Goal: Obtain resource: Download file/media

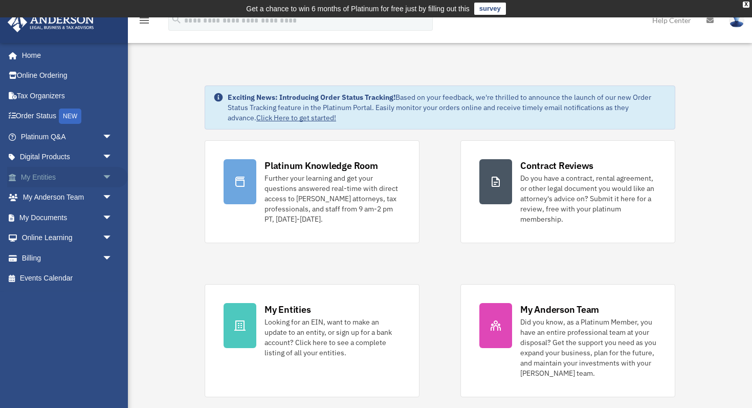
click at [83, 167] on link "My Entities arrow_drop_down" at bounding box center [67, 177] width 121 height 20
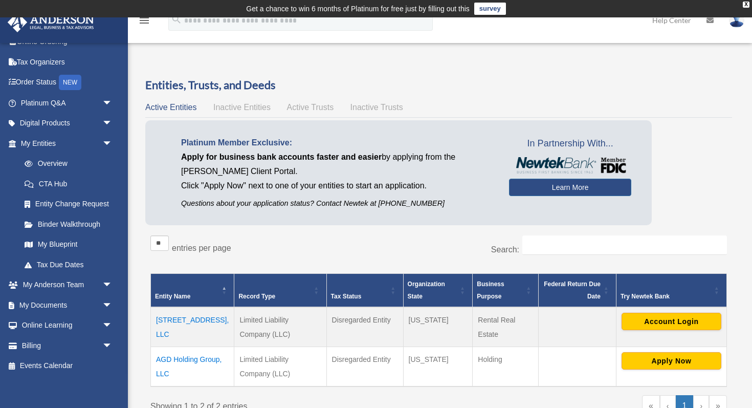
scroll to position [37, 0]
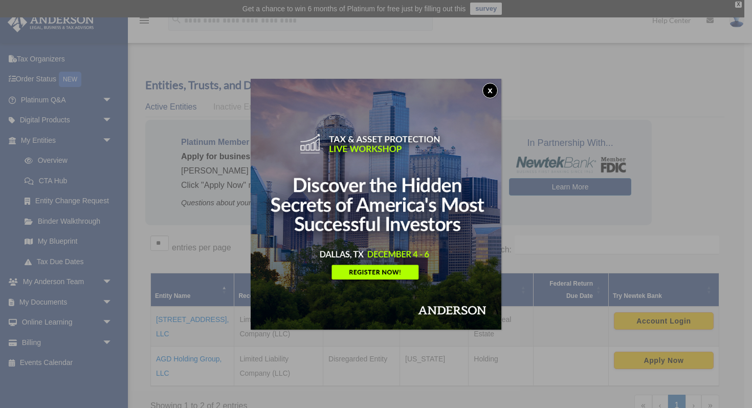
click at [489, 87] on button "x" at bounding box center [490, 90] width 15 height 15
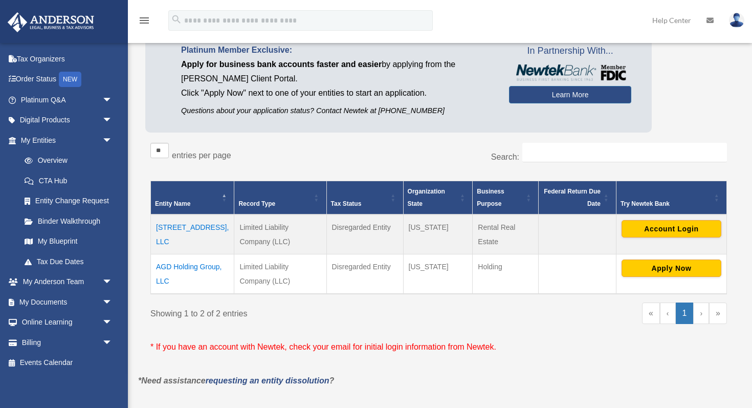
scroll to position [93, 0]
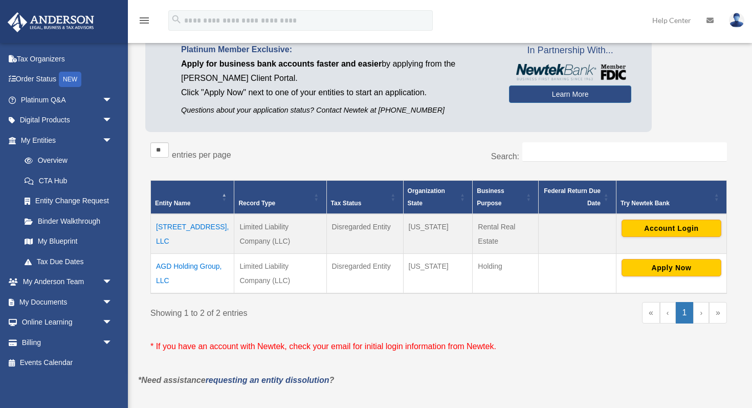
click at [174, 225] on td "[STREET_ADDRESS], LLC" at bounding box center [192, 234] width 83 height 40
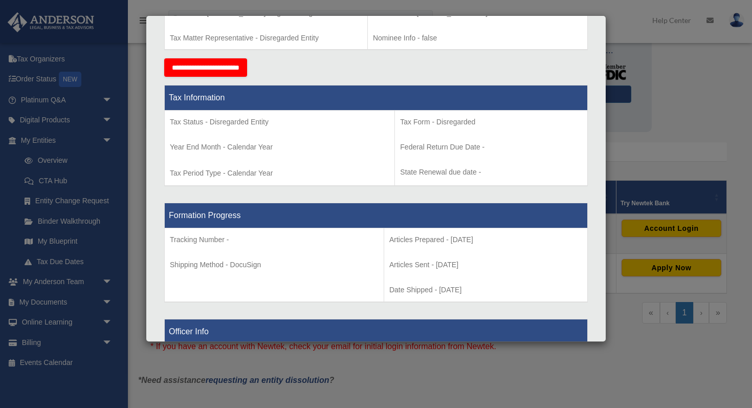
scroll to position [0, 0]
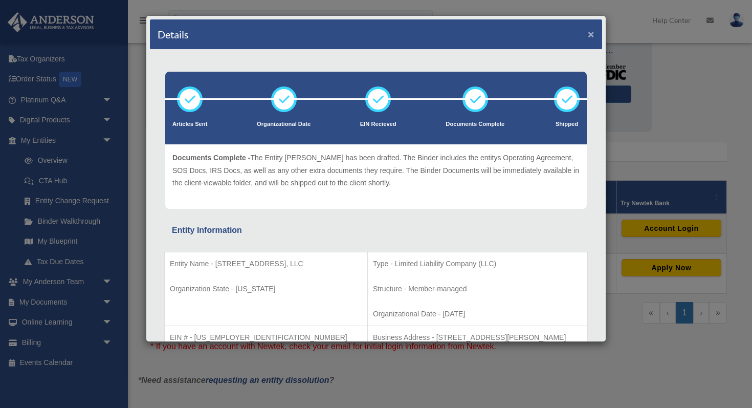
click at [588, 33] on button "×" at bounding box center [591, 34] width 7 height 11
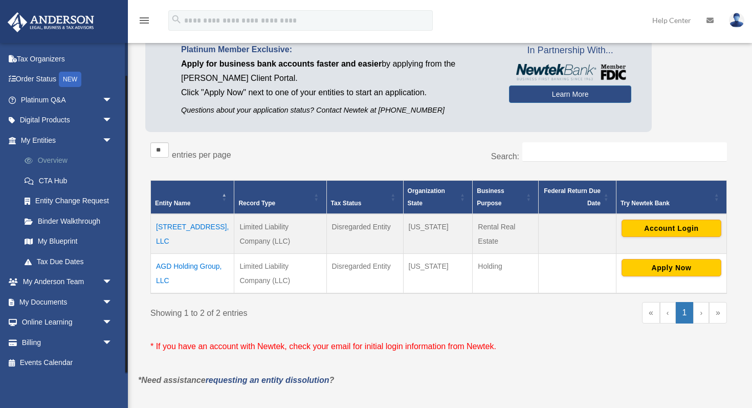
click at [57, 156] on link "Overview" at bounding box center [71, 160] width 114 height 20
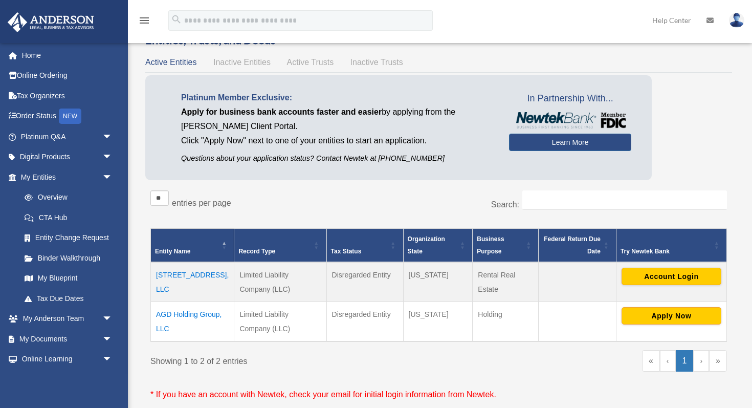
scroll to position [46, 0]
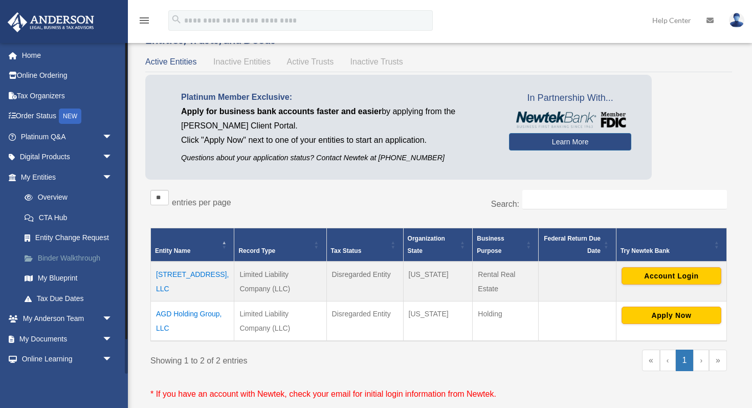
click at [57, 254] on link "Binder Walkthrough" at bounding box center [71, 258] width 114 height 20
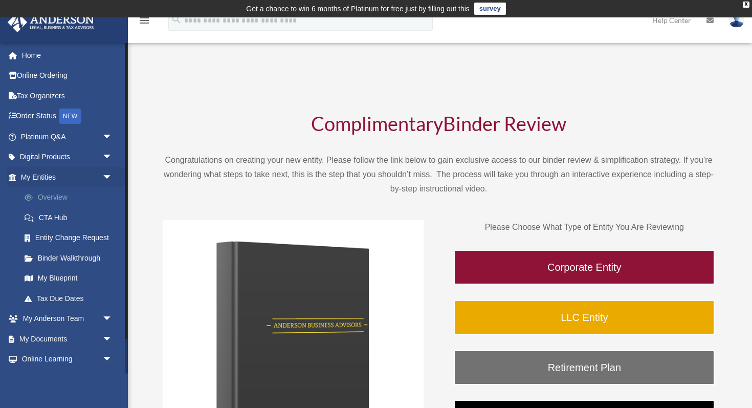
click at [52, 201] on link "Overview" at bounding box center [71, 197] width 114 height 20
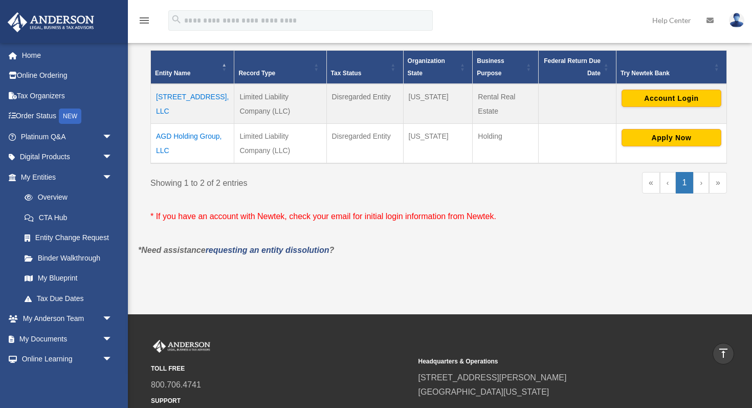
scroll to position [147, 0]
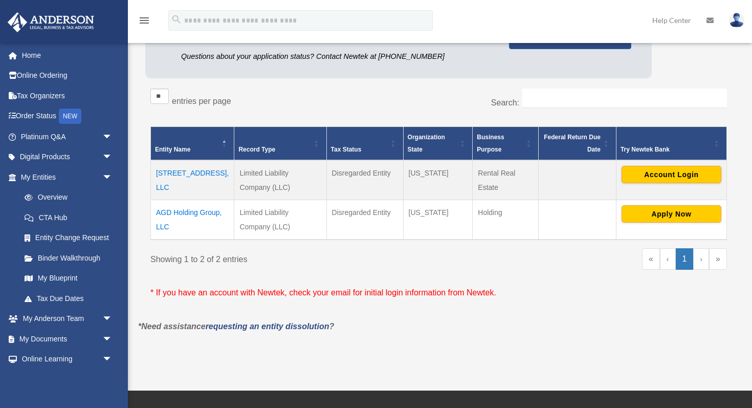
click at [170, 174] on td "1202 English Street, LLC" at bounding box center [192, 180] width 83 height 40
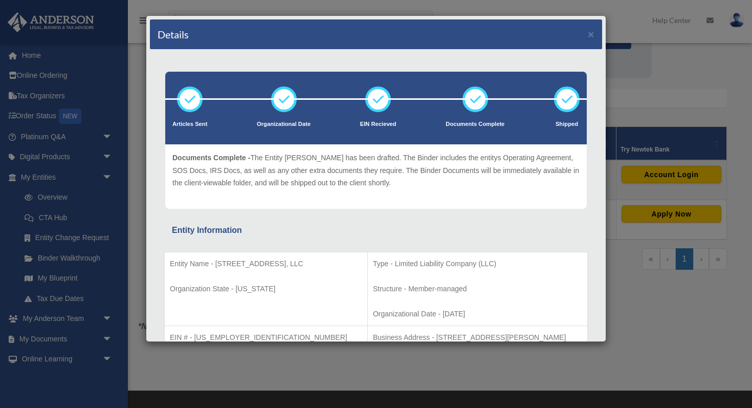
click at [478, 101] on icon at bounding box center [475, 99] width 31 height 31
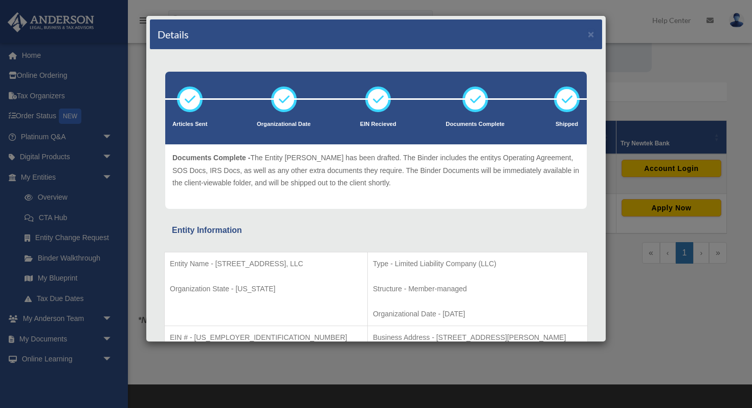
scroll to position [0, 0]
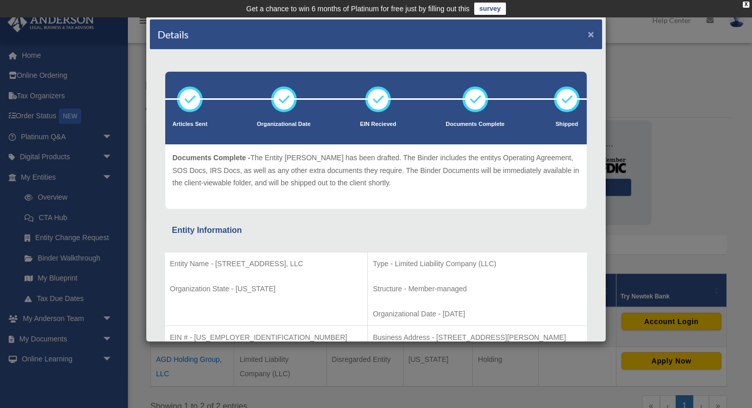
click at [591, 34] on button "×" at bounding box center [591, 34] width 7 height 11
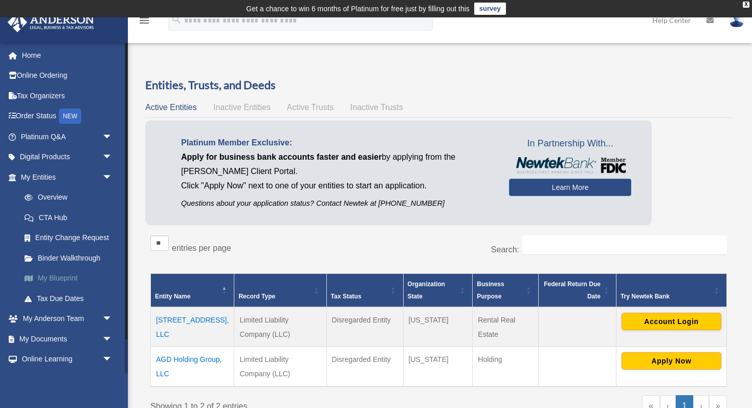
click at [47, 277] on link "My Blueprint" at bounding box center [71, 278] width 114 height 20
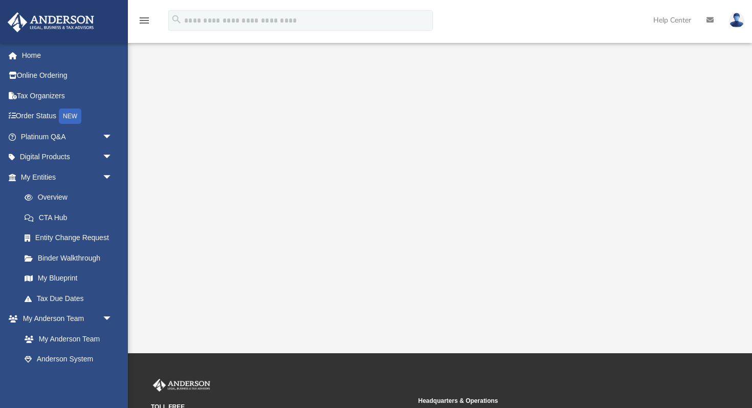
scroll to position [170, 0]
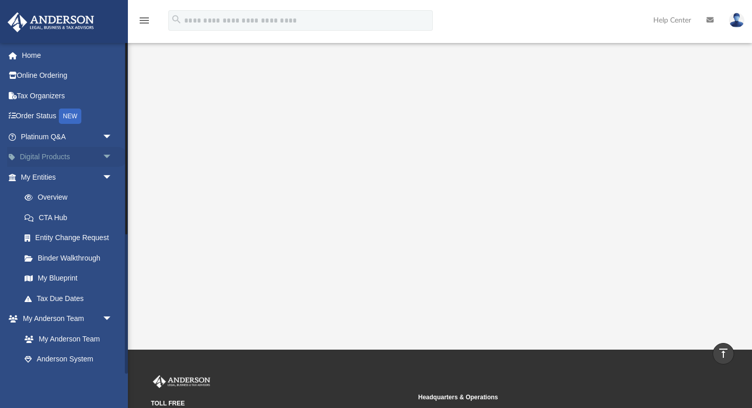
click at [106, 157] on span "arrow_drop_down" at bounding box center [112, 157] width 20 height 21
click at [106, 157] on span "arrow_drop_up" at bounding box center [112, 157] width 20 height 21
click at [32, 91] on link "Tax Organizers" at bounding box center [67, 95] width 121 height 20
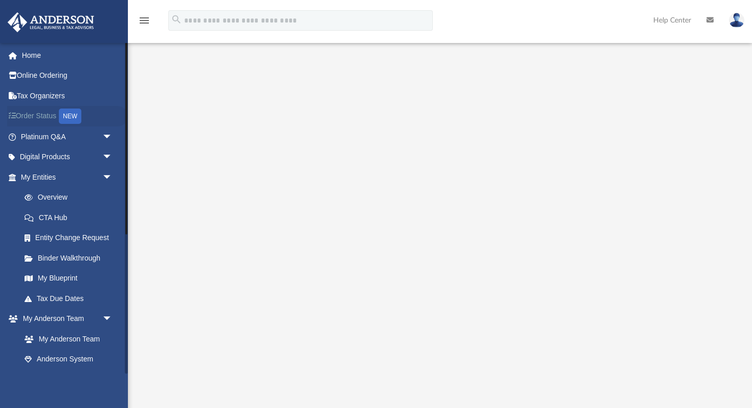
scroll to position [99, 0]
click at [105, 155] on span "arrow_drop_down" at bounding box center [112, 157] width 20 height 21
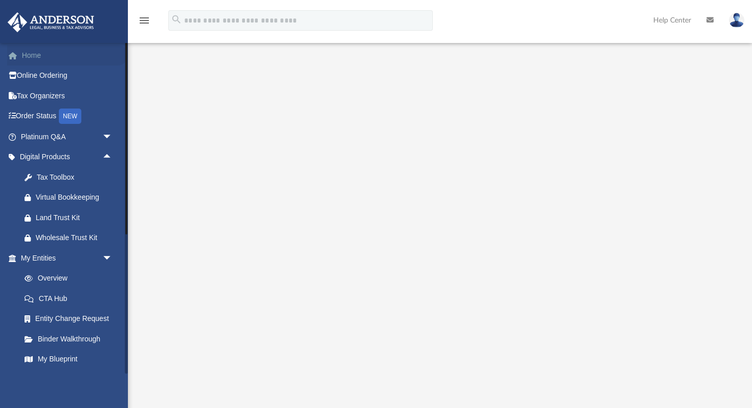
click at [32, 55] on link "Home" at bounding box center [67, 55] width 121 height 20
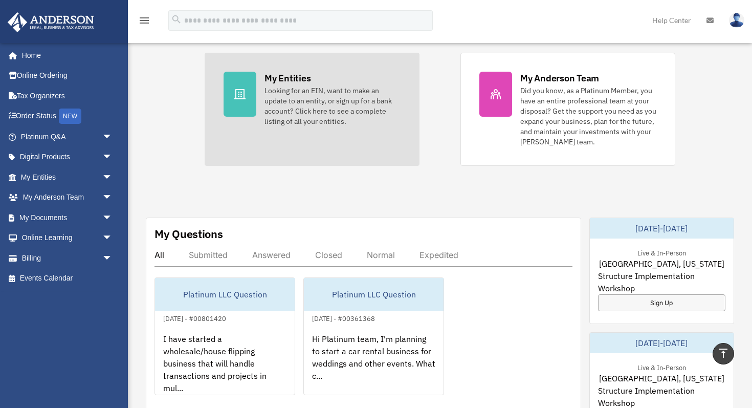
scroll to position [237, 0]
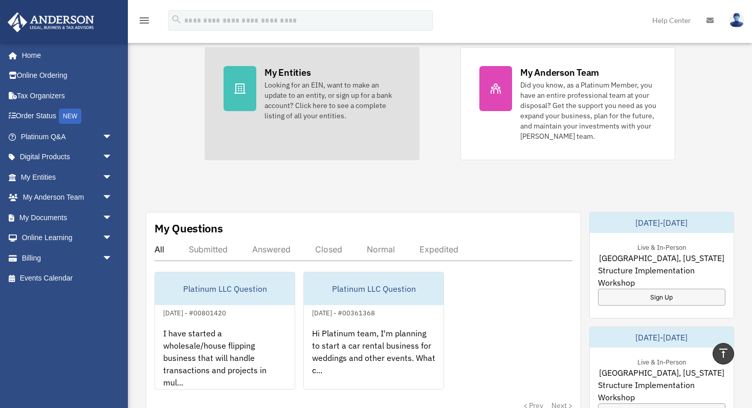
click at [242, 85] on icon at bounding box center [240, 88] width 12 height 12
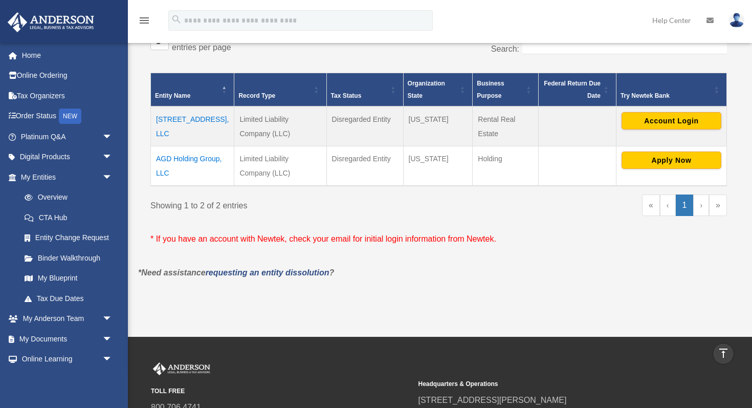
scroll to position [199, 0]
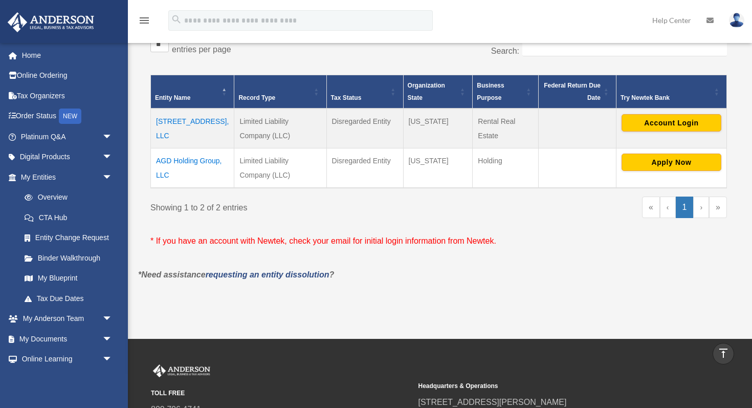
click at [187, 120] on td "[STREET_ADDRESS], LLC" at bounding box center [192, 129] width 83 height 40
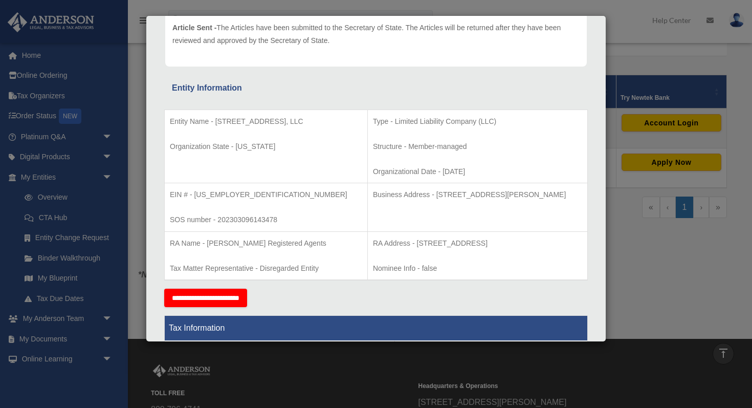
scroll to position [0, 0]
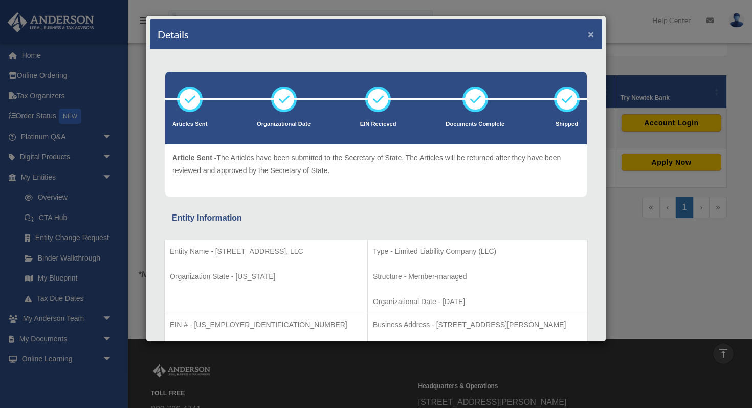
click at [592, 32] on button "×" at bounding box center [591, 34] width 7 height 11
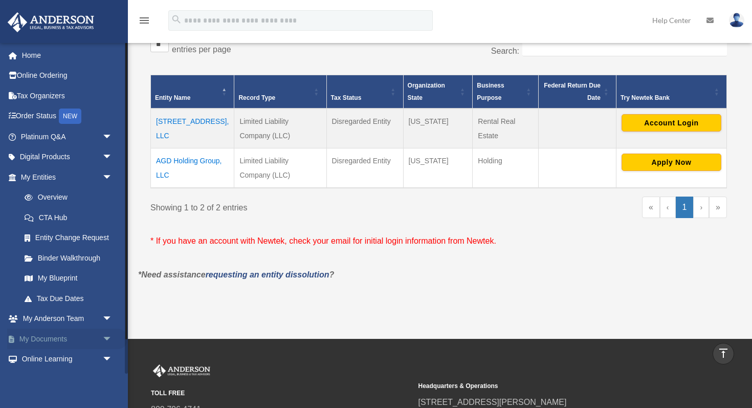
click at [65, 335] on link "My Documents arrow_drop_down" at bounding box center [67, 339] width 121 height 20
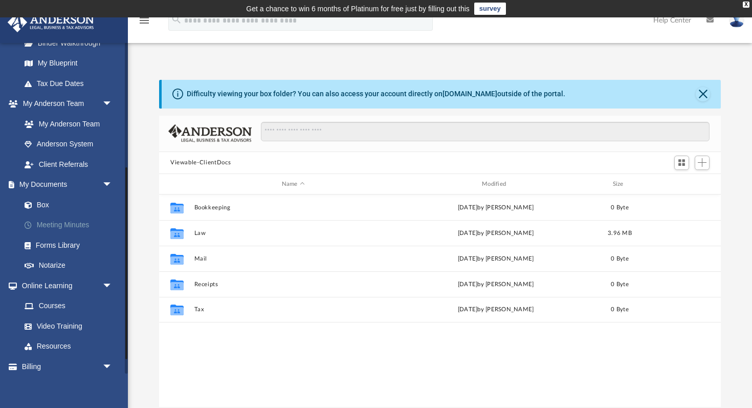
scroll to position [234, 0]
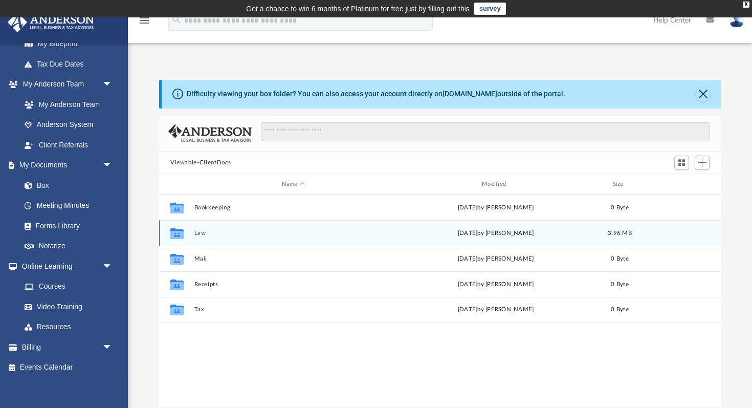
click at [200, 232] on button "Law" at bounding box center [294, 233] width 198 height 7
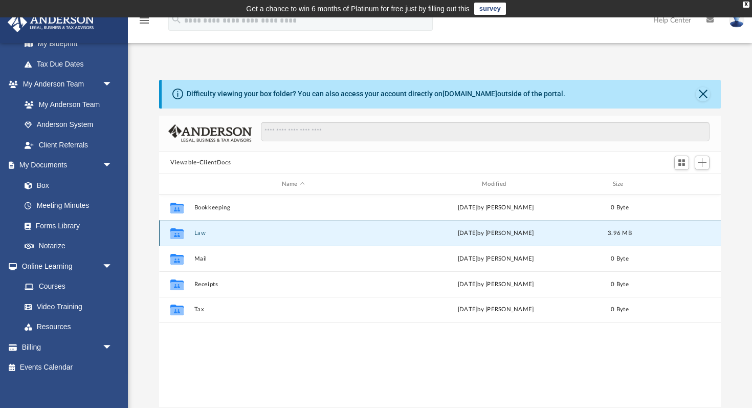
click at [200, 232] on button "Law" at bounding box center [294, 233] width 198 height 7
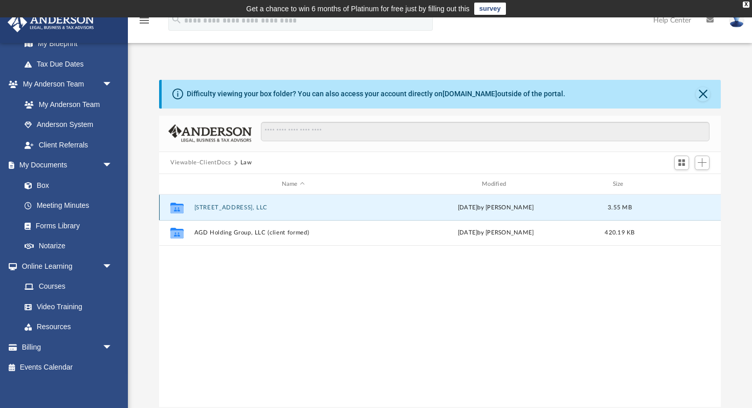
click at [218, 209] on button "[STREET_ADDRESS], LLC" at bounding box center [294, 207] width 198 height 7
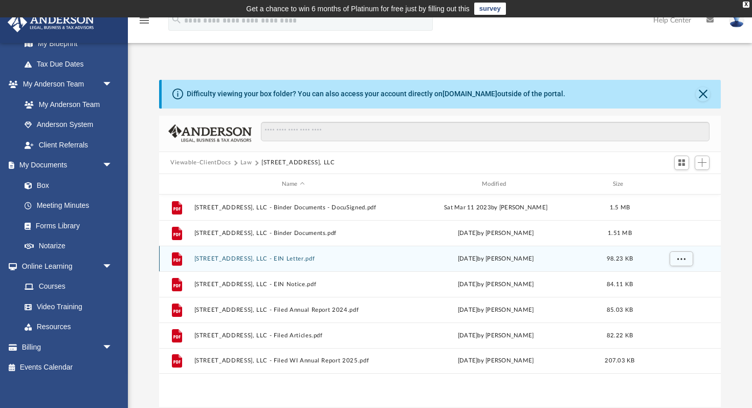
click at [252, 260] on button "1202 English Street, LLC - EIN Letter.pdf" at bounding box center [294, 258] width 198 height 7
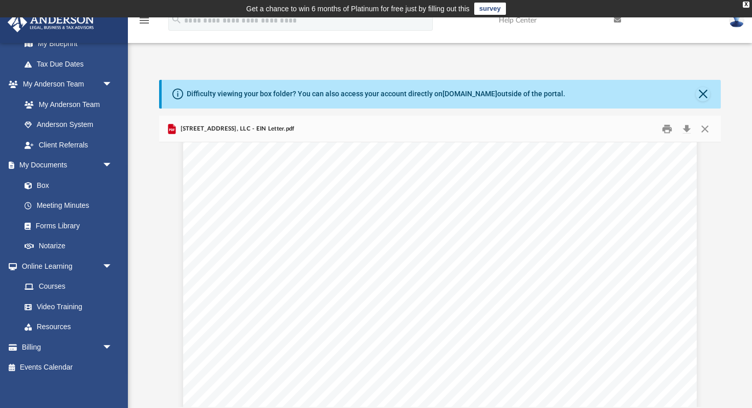
scroll to position [0, 0]
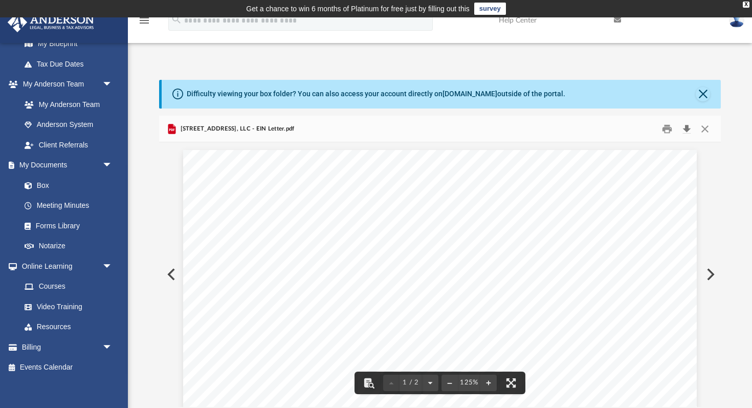
click at [686, 127] on button "Download" at bounding box center [687, 129] width 18 height 16
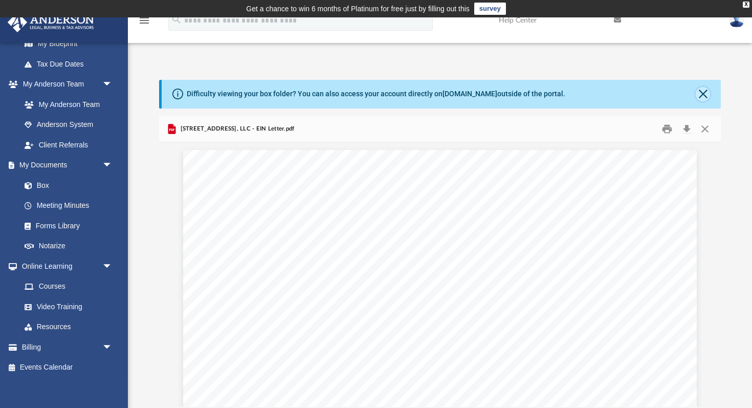
click at [704, 98] on button "Close" at bounding box center [703, 94] width 14 height 14
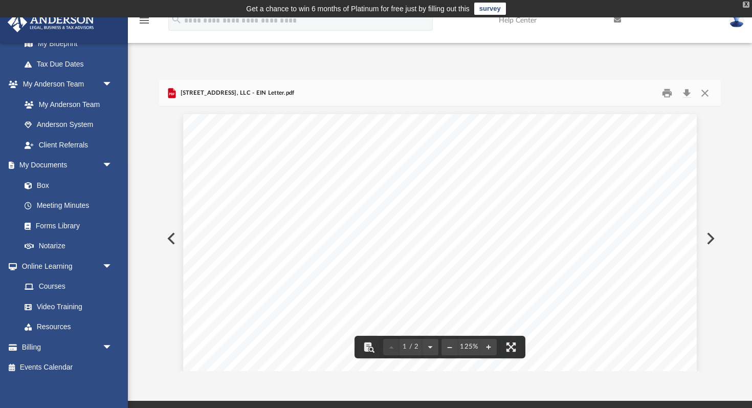
click at [746, 6] on div "X" at bounding box center [746, 5] width 7 height 6
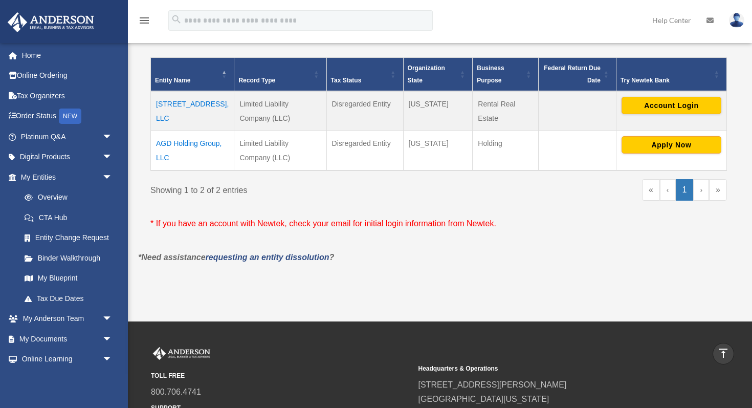
click at [186, 103] on td "[STREET_ADDRESS], LLC" at bounding box center [192, 111] width 83 height 40
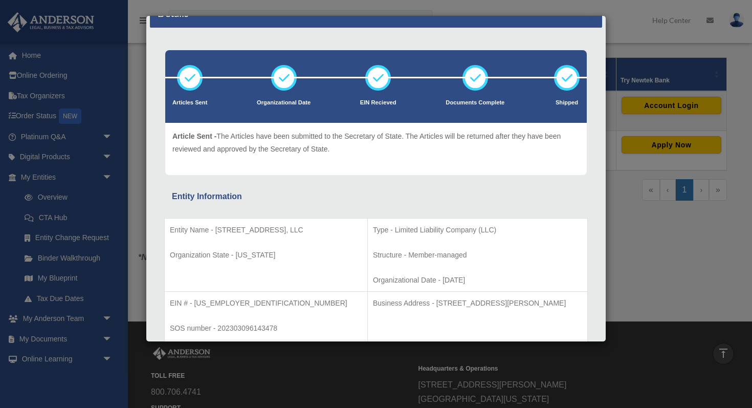
scroll to position [12, 0]
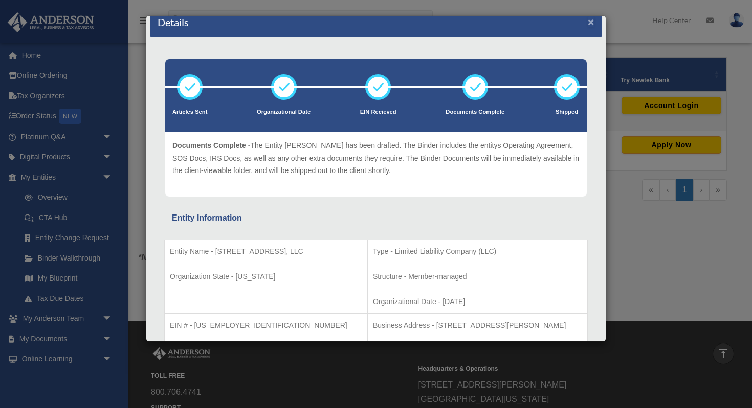
click at [594, 24] on button "×" at bounding box center [591, 21] width 7 height 11
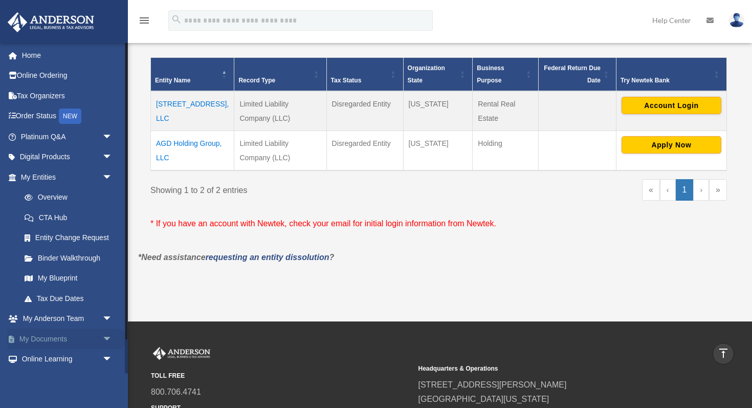
click at [110, 337] on span "arrow_drop_down" at bounding box center [112, 339] width 20 height 21
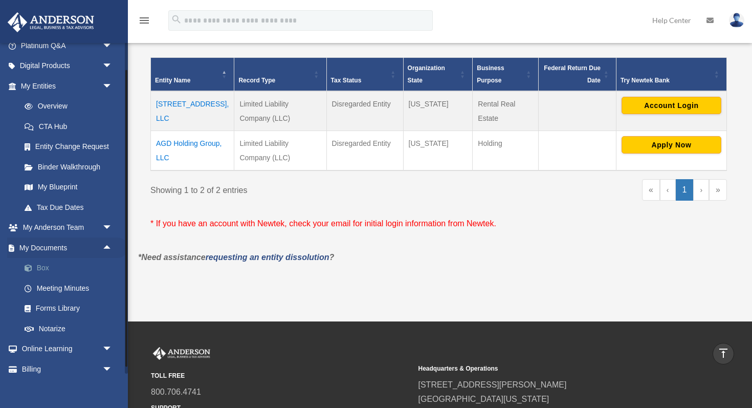
scroll to position [97, 0]
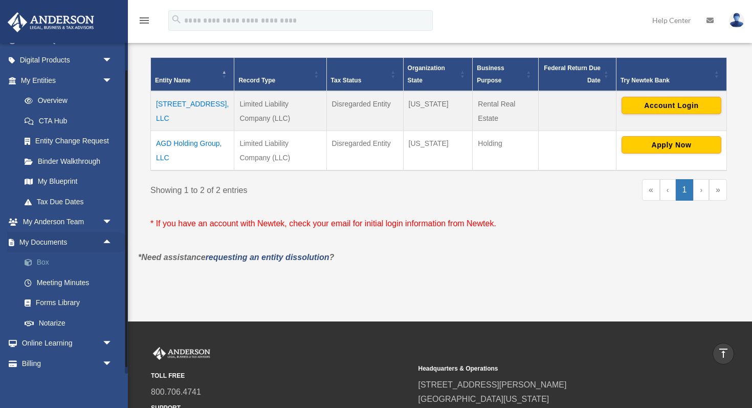
click at [40, 264] on link "Box" at bounding box center [71, 262] width 114 height 20
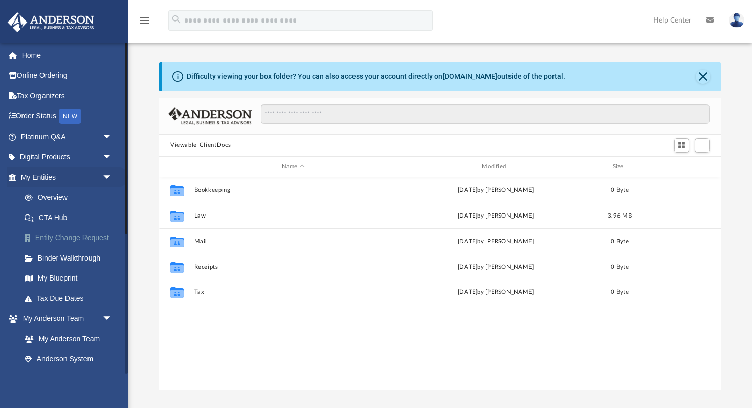
scroll to position [232, 562]
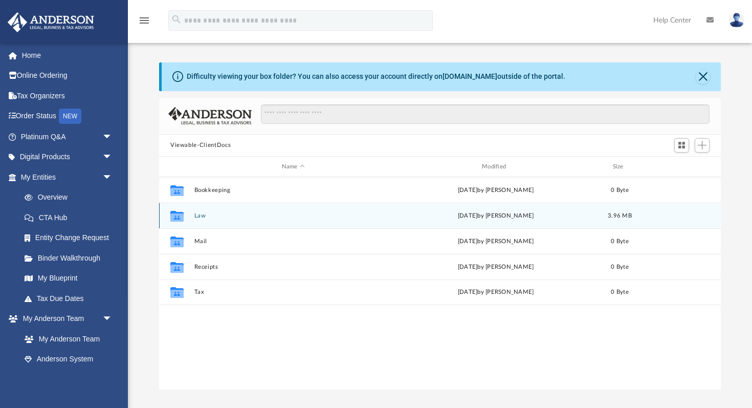
click at [201, 215] on button "Law" at bounding box center [294, 215] width 198 height 7
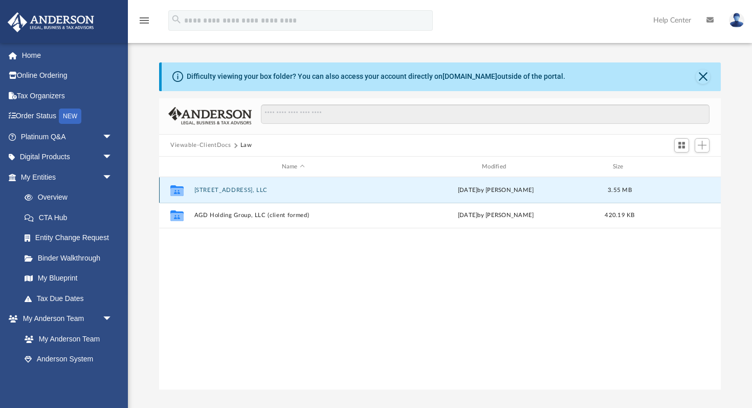
click at [250, 188] on button "[STREET_ADDRESS], LLC" at bounding box center [294, 190] width 198 height 7
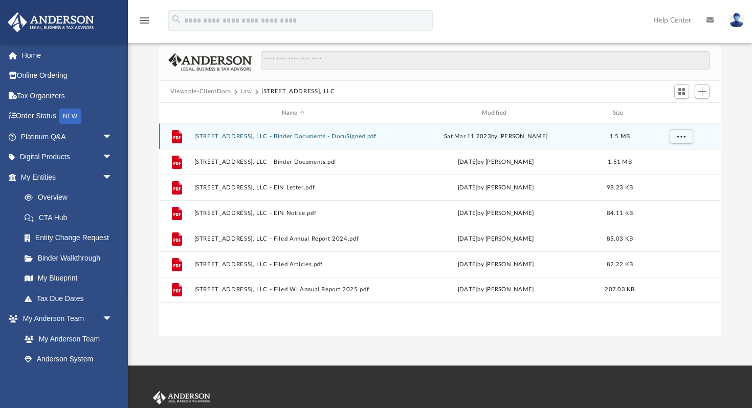
scroll to position [57, 0]
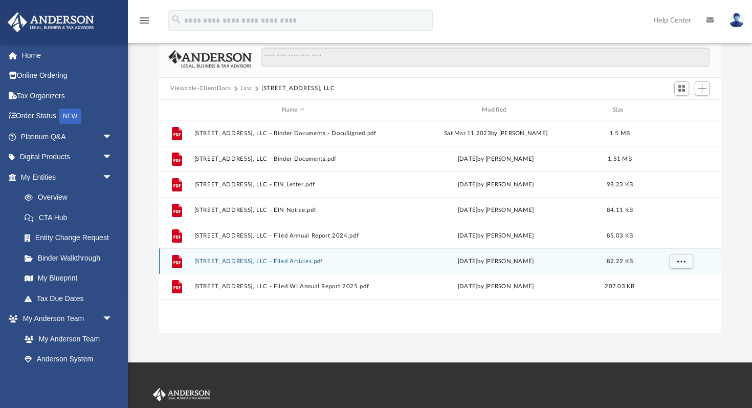
click at [241, 260] on button "1202 English Street, LLC - Filed Articles.pdf" at bounding box center [294, 261] width 198 height 7
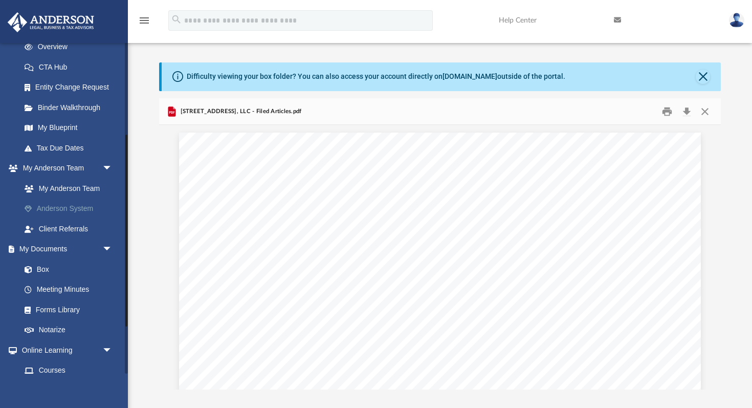
scroll to position [166, 0]
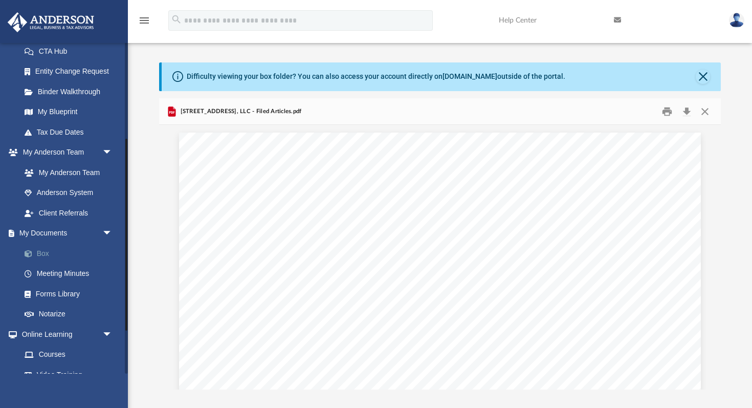
click at [42, 250] on link "Box" at bounding box center [71, 253] width 114 height 20
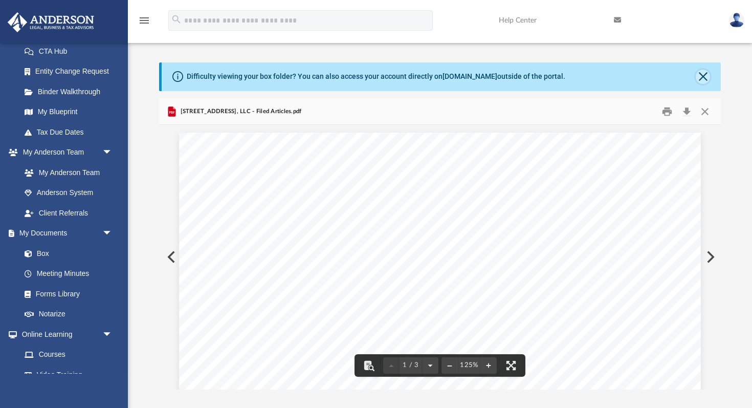
click at [708, 73] on button "Close" at bounding box center [703, 77] width 14 height 14
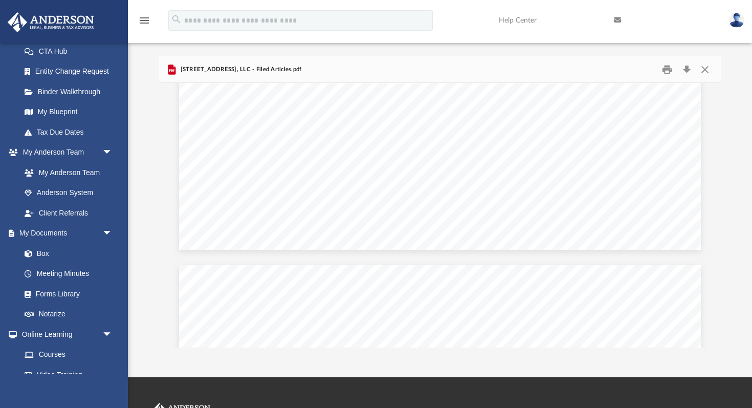
scroll to position [0, 0]
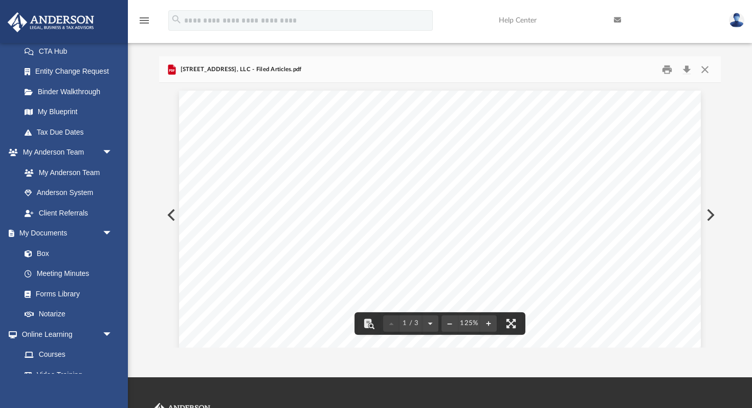
click at [144, 17] on icon "menu" at bounding box center [144, 20] width 12 height 12
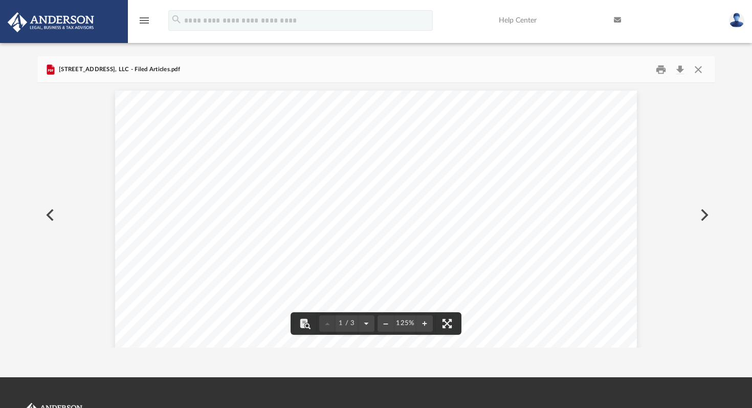
scroll to position [232, 677]
click at [144, 17] on icon "menu" at bounding box center [144, 20] width 12 height 12
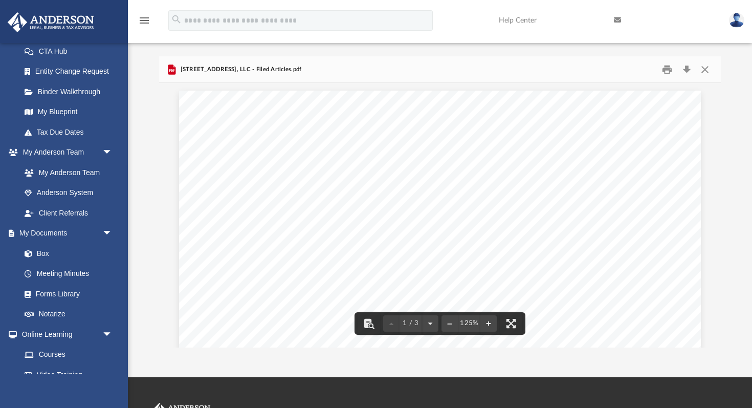
scroll to position [232, 562]
click at [170, 215] on button "Preview" at bounding box center [170, 215] width 23 height 29
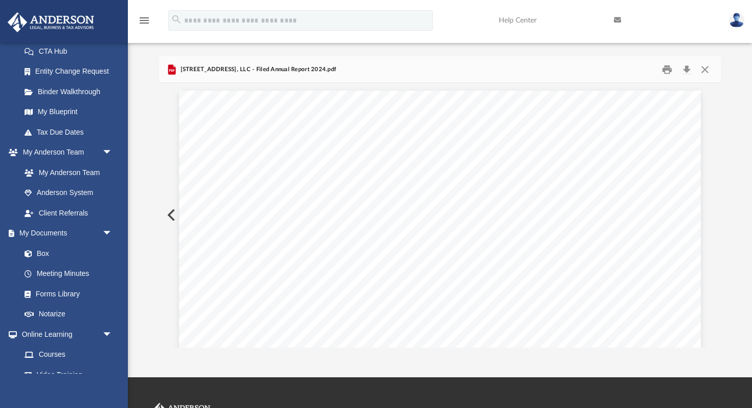
click at [170, 215] on button "Preview" at bounding box center [170, 215] width 23 height 29
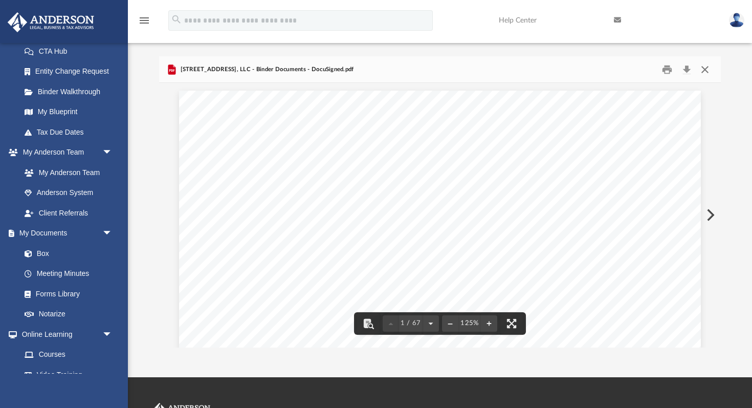
click at [704, 70] on button "Close" at bounding box center [705, 69] width 18 height 16
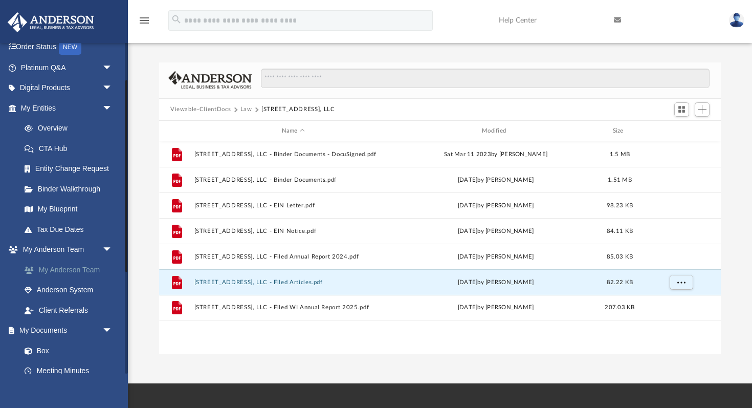
scroll to position [65, 0]
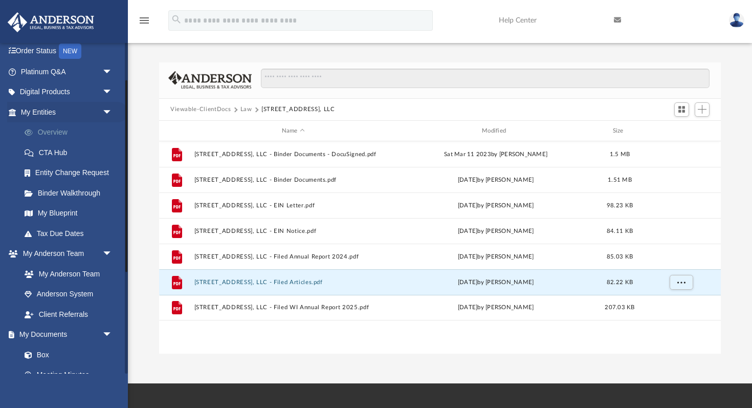
click at [56, 133] on link "Overview" at bounding box center [71, 132] width 114 height 20
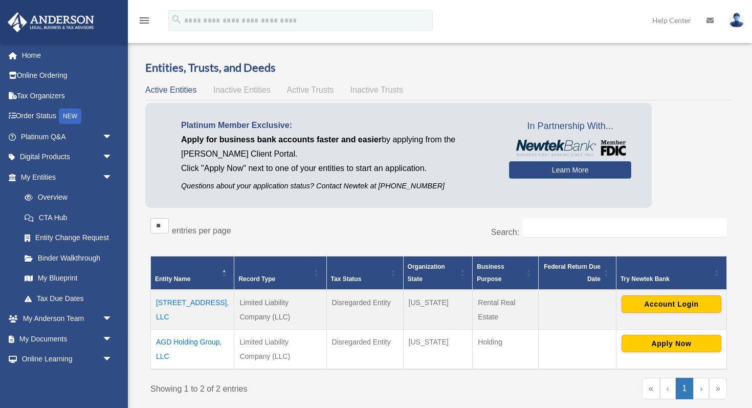
click at [175, 299] on td "[STREET_ADDRESS], LLC" at bounding box center [192, 310] width 83 height 40
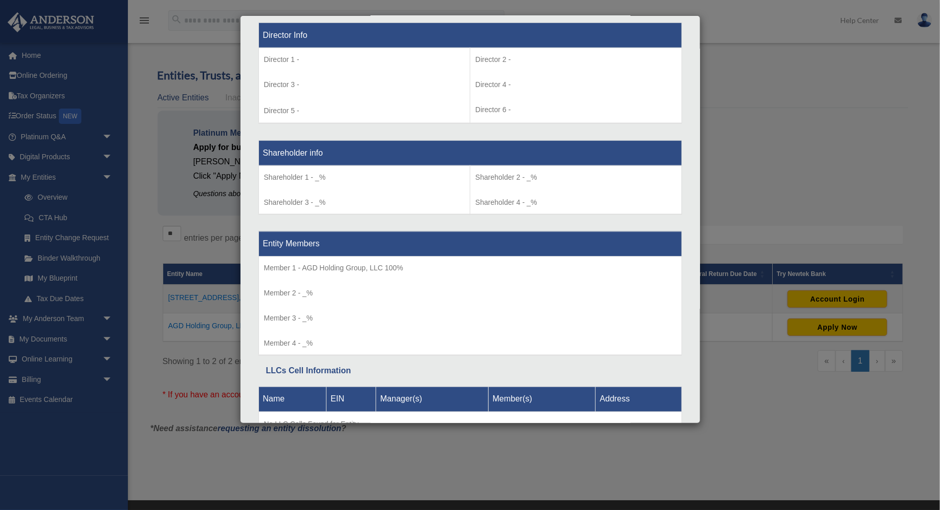
scroll to position [750, 0]
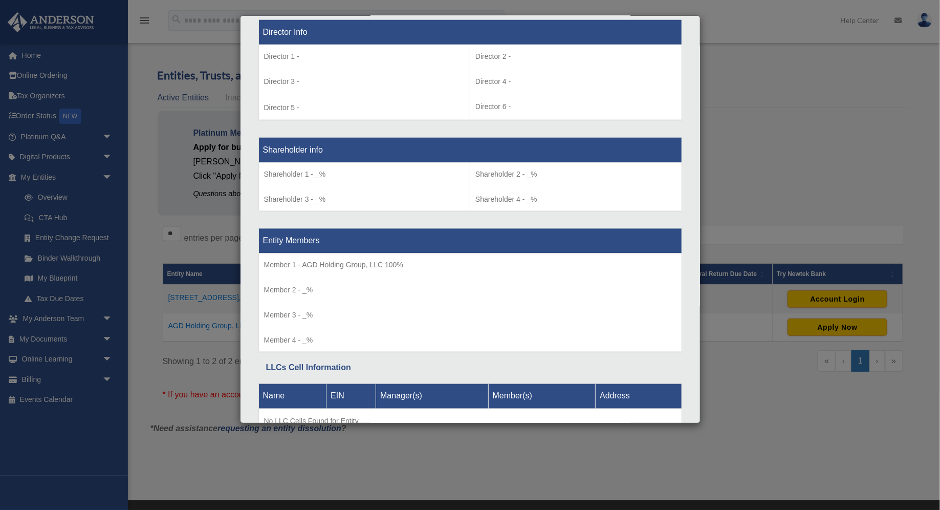
click at [752, 199] on div "Details × Articles Sent Organizational Date" at bounding box center [470, 255] width 940 height 510
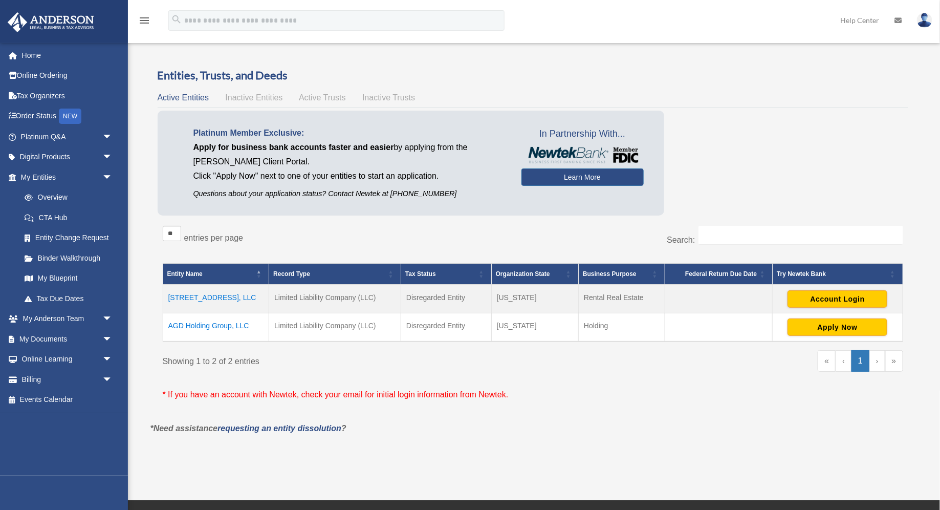
click at [752, 20] on img at bounding box center [924, 20] width 15 height 15
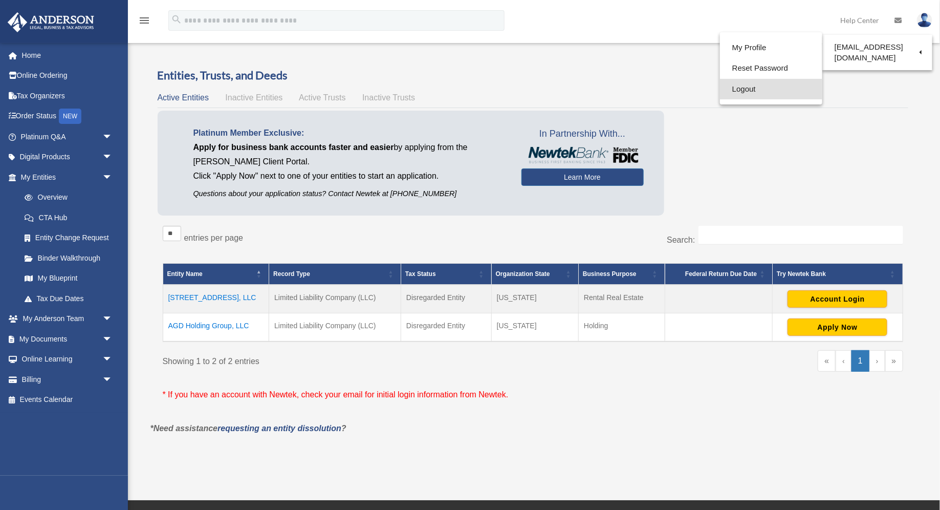
click at [737, 90] on link "Logout" at bounding box center [771, 89] width 102 height 21
